Goal: Information Seeking & Learning: Check status

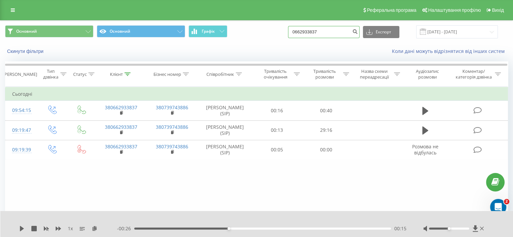
drag, startPoint x: 330, startPoint y: 32, endPoint x: 279, endPoint y: 30, distance: 51.7
click at [279, 30] on div "Основний Основний Графік 0662933837 Експорт .csv .xls .xlsx [DATE] - [DATE]" at bounding box center [256, 31] width 503 height 13
paste input "066) [PHONE_NUMBER]"
type input "066) [PHONE_NUMBER]"
click at [358, 33] on icon "submit" at bounding box center [355, 31] width 6 height 4
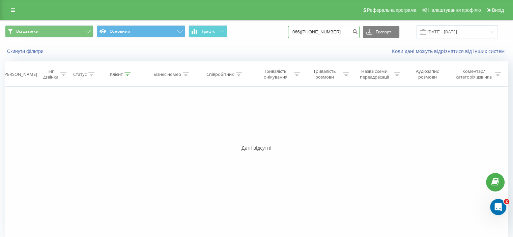
click at [310, 32] on input "066)[PHONE_NUMBER]" at bounding box center [324, 32] width 72 height 12
click at [318, 31] on input "066394-72-02" at bounding box center [324, 32] width 72 height 12
click at [324, 30] on input "06639472-02" at bounding box center [324, 32] width 72 height 12
click at [323, 31] on input "06639472-02" at bounding box center [324, 32] width 72 height 12
type input "0663947202"
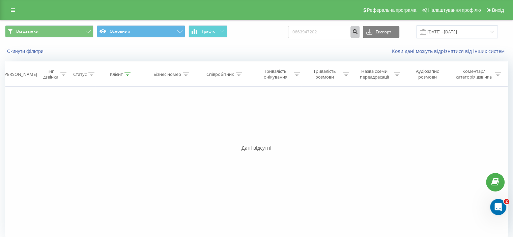
click at [358, 32] on icon "submit" at bounding box center [355, 31] width 6 height 4
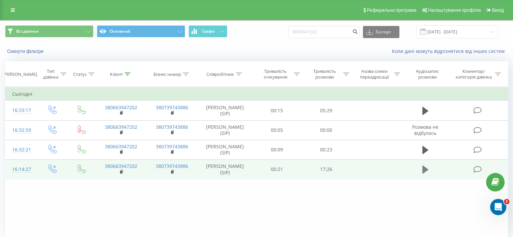
click at [425, 167] on icon at bounding box center [426, 170] width 6 height 8
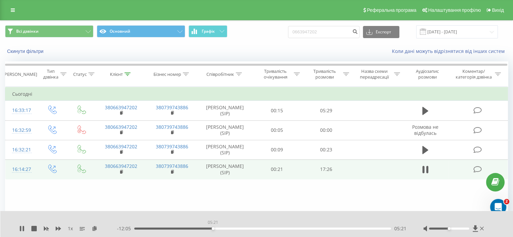
click at [213, 229] on div "05:21" at bounding box center [262, 229] width 257 height 2
click at [207, 228] on div "00:00" at bounding box center [262, 229] width 257 height 2
click at [172, 228] on div "02:33" at bounding box center [262, 229] width 257 height 2
click at [192, 229] on div "02:35" at bounding box center [262, 229] width 257 height 2
click at [207, 228] on div "04:57" at bounding box center [262, 229] width 257 height 2
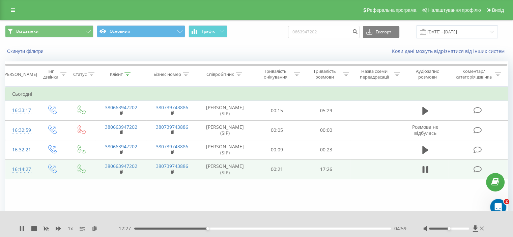
click at [251, 229] on div "04:59" at bounding box center [262, 229] width 257 height 2
click at [268, 228] on div "09:06" at bounding box center [262, 229] width 257 height 2
click at [474, 228] on icon at bounding box center [475, 229] width 5 height 6
click at [21, 229] on icon at bounding box center [21, 228] width 5 height 5
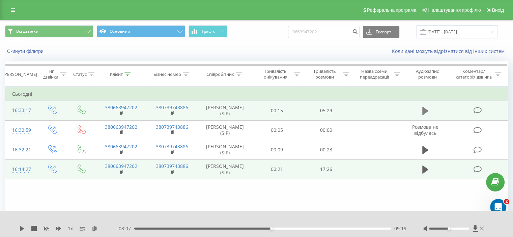
click at [430, 108] on button at bounding box center [426, 111] width 10 height 10
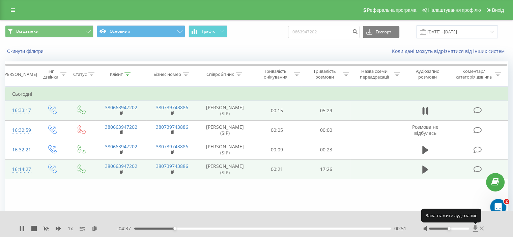
click at [475, 229] on icon at bounding box center [475, 229] width 5 height 6
click at [22, 229] on icon at bounding box center [21, 228] width 5 height 5
click at [427, 108] on icon at bounding box center [426, 110] width 6 height 9
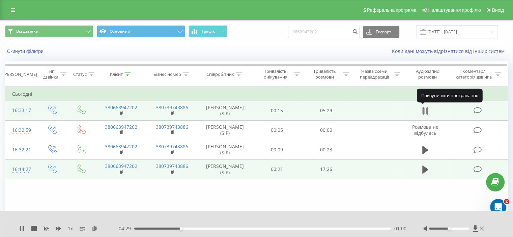
click at [426, 109] on icon at bounding box center [426, 110] width 6 height 9
